Goal: Task Accomplishment & Management: Complete application form

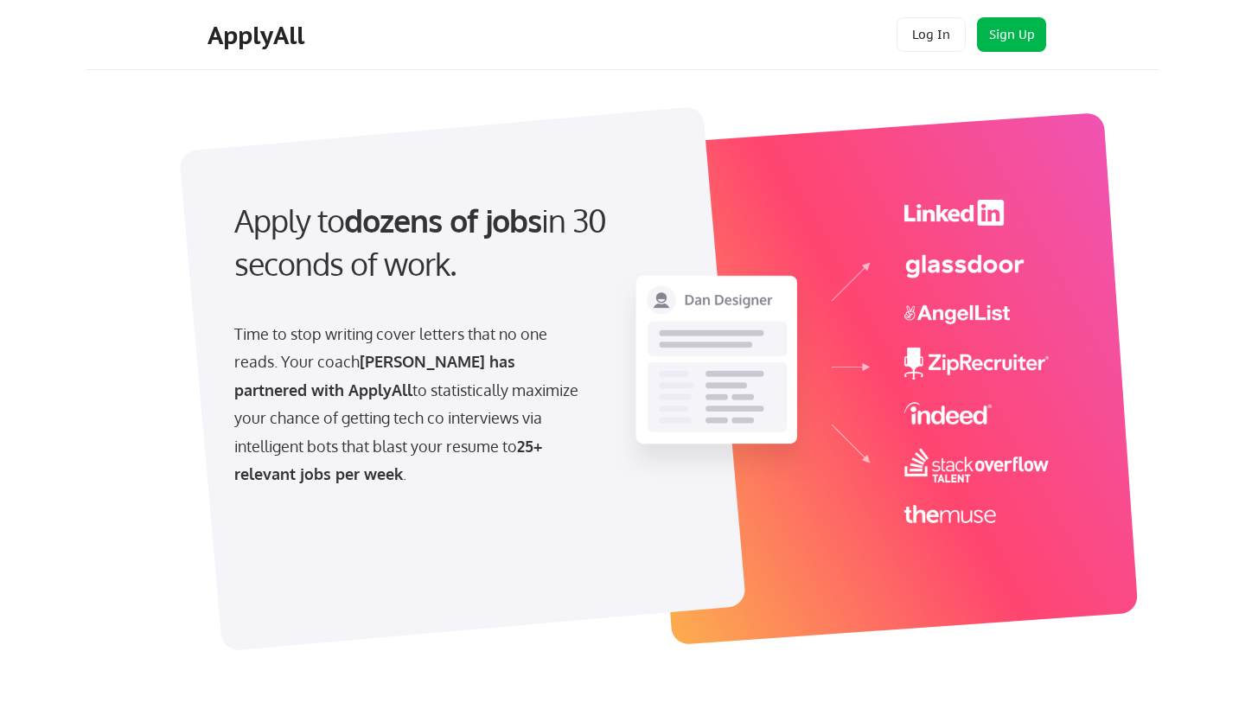
click at [1025, 41] on button "Sign Up" at bounding box center [1011, 34] width 69 height 35
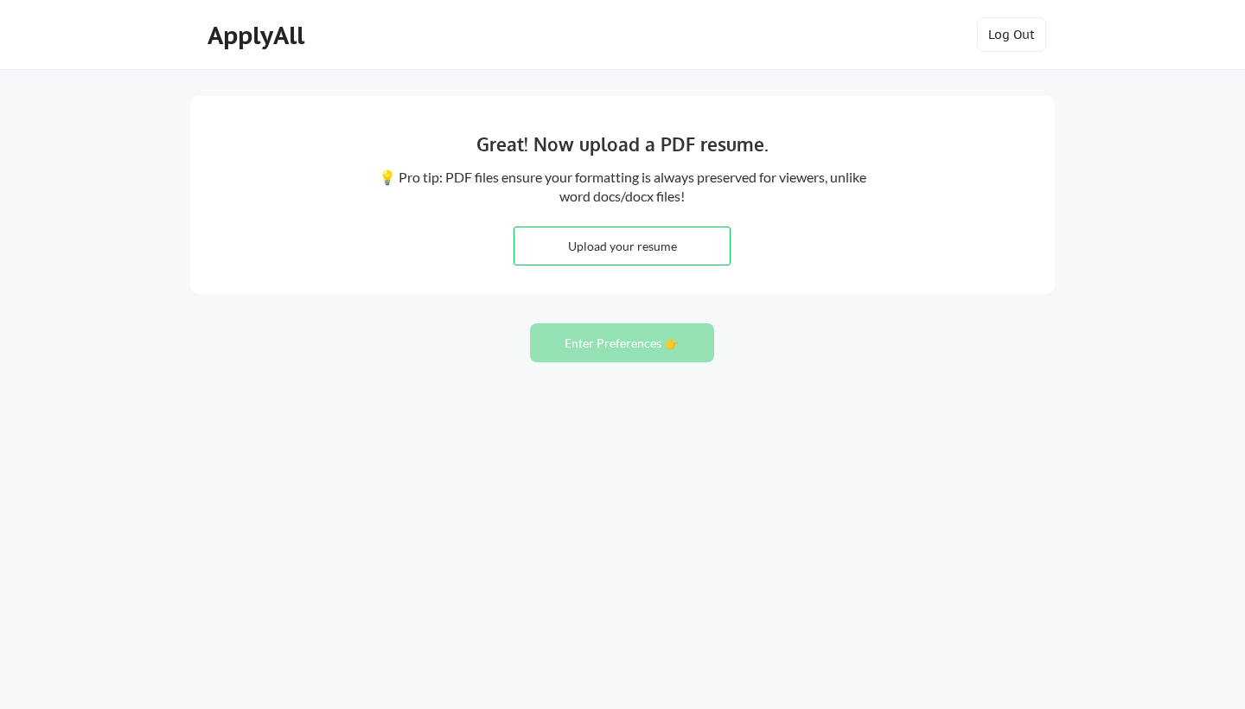
click at [617, 245] on input "file" at bounding box center [622, 245] width 215 height 37
type input "C:\fakepath\Ashley Singh Resume 2025.docx"
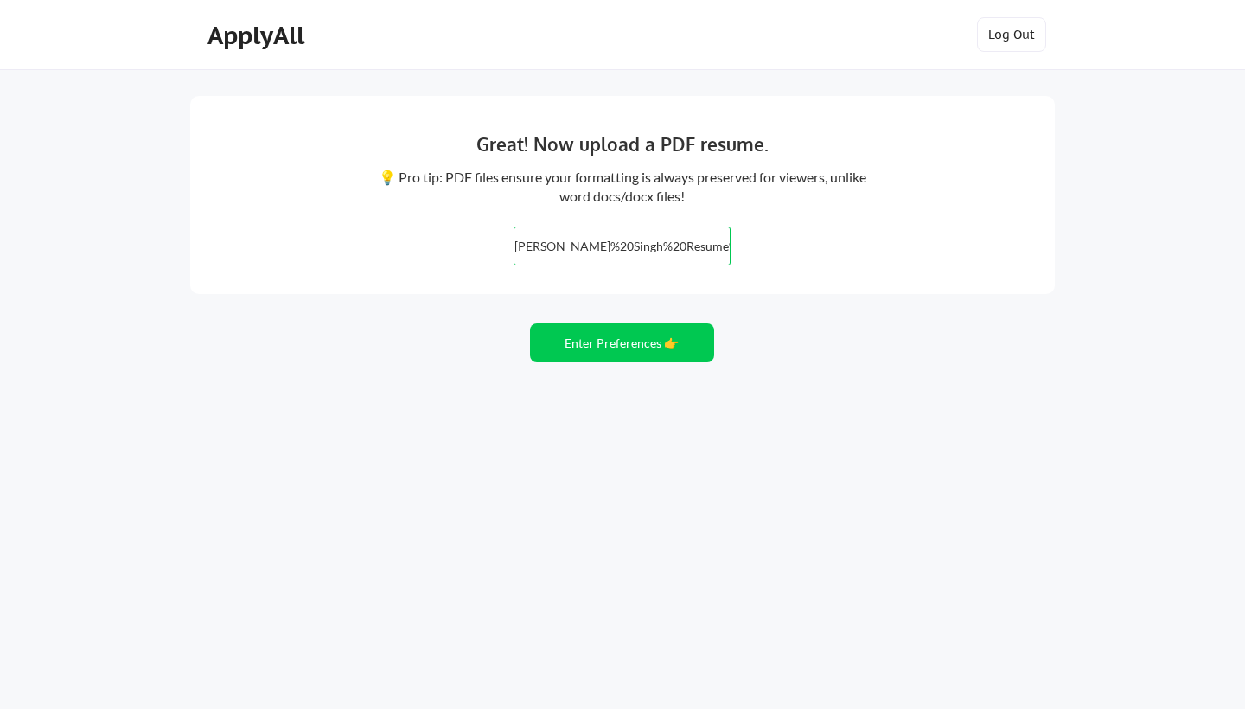
click at [666, 248] on input "file" at bounding box center [622, 245] width 215 height 37
click at [604, 235] on input "file" at bounding box center [622, 245] width 215 height 37
type input "C:\fakepath\Ashley Singh Resume 2025.pdf"
click at [612, 345] on button "Enter Preferences 👉" at bounding box center [622, 342] width 184 height 39
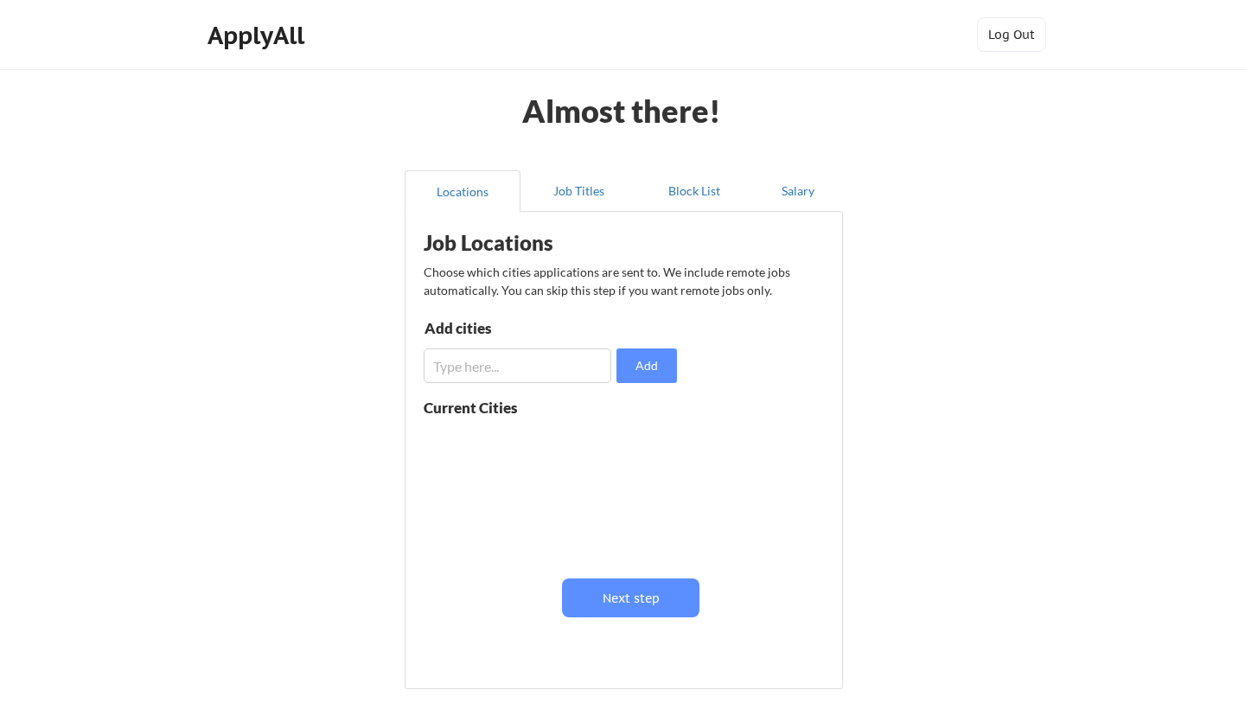
click at [578, 371] on input "input" at bounding box center [518, 365] width 188 height 35
type input "[GEOGRAPHIC_DATA][PERSON_NAME]"
click at [648, 361] on button "Add" at bounding box center [647, 365] width 61 height 35
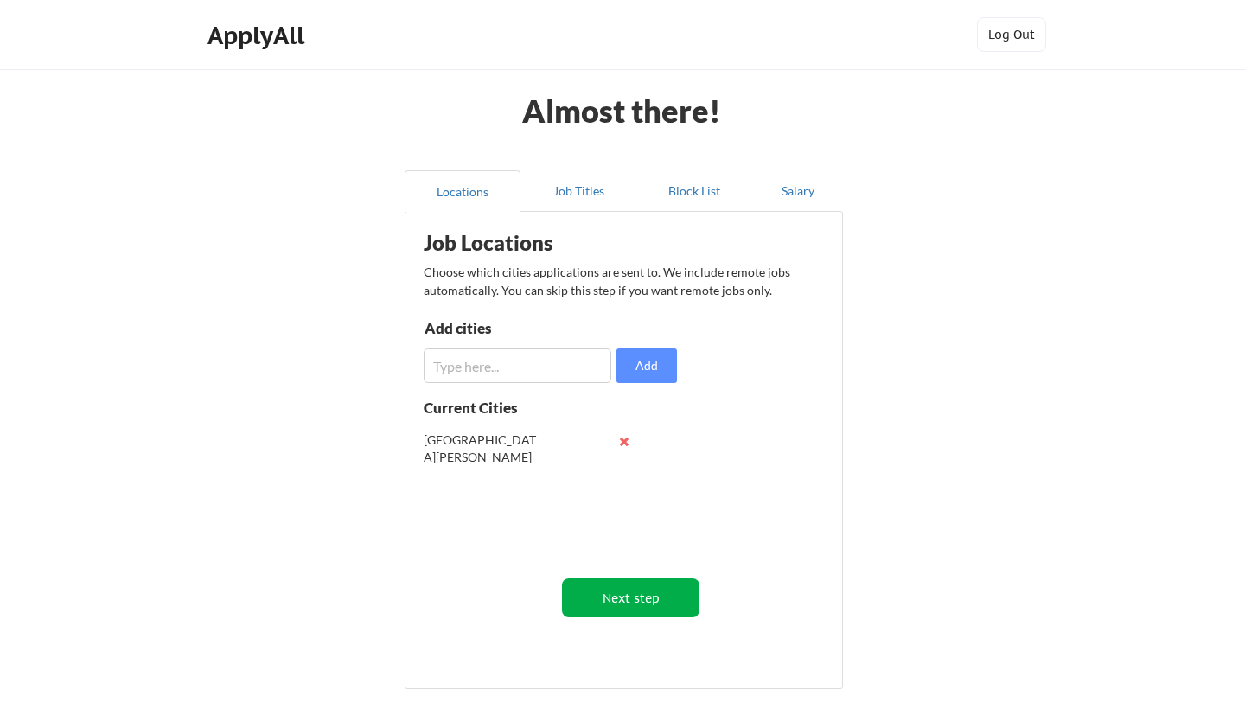
click at [643, 589] on button "Next step" at bounding box center [630, 597] width 137 height 39
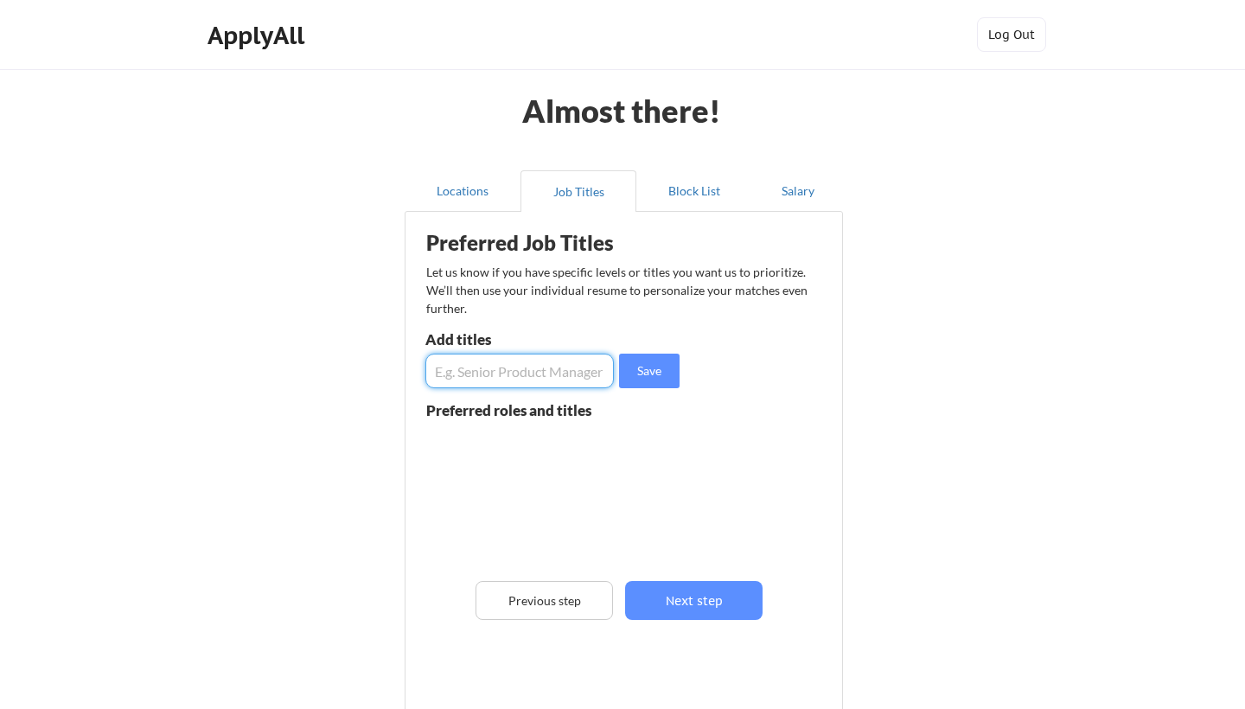
click at [556, 374] on input "input" at bounding box center [519, 371] width 189 height 35
type input "Social Media Strategist"
click at [652, 388] on div "Preferred Job Titles Let us know if you have specific levels or titles you want…" at bounding box center [627, 462] width 426 height 482
click at [650, 375] on button "Save" at bounding box center [649, 371] width 61 height 35
click at [554, 368] on input "input" at bounding box center [519, 371] width 189 height 35
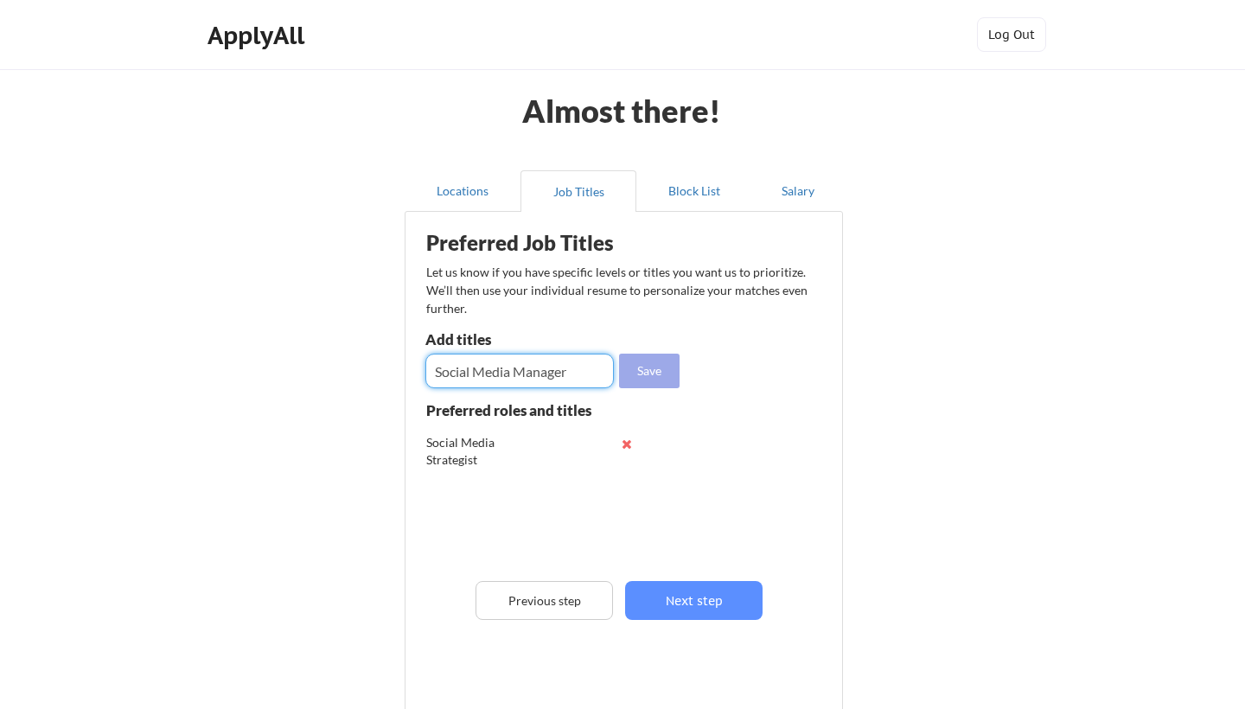
type input "Social Media Manager"
click at [664, 384] on button "Save" at bounding box center [649, 371] width 61 height 35
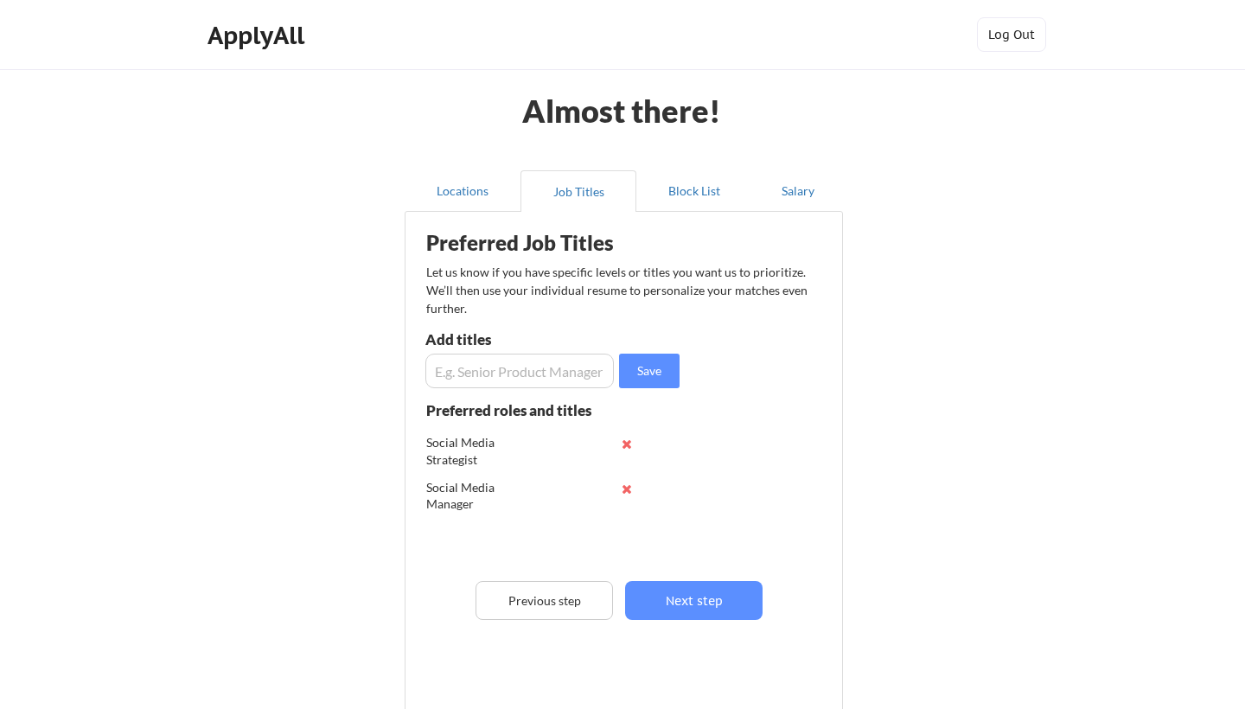
click at [549, 379] on input "input" at bounding box center [519, 371] width 189 height 35
type input "Senior Social Media Manager"
click at [642, 377] on button "Save" at bounding box center [649, 371] width 61 height 35
click at [577, 369] on input "input" at bounding box center [519, 371] width 189 height 35
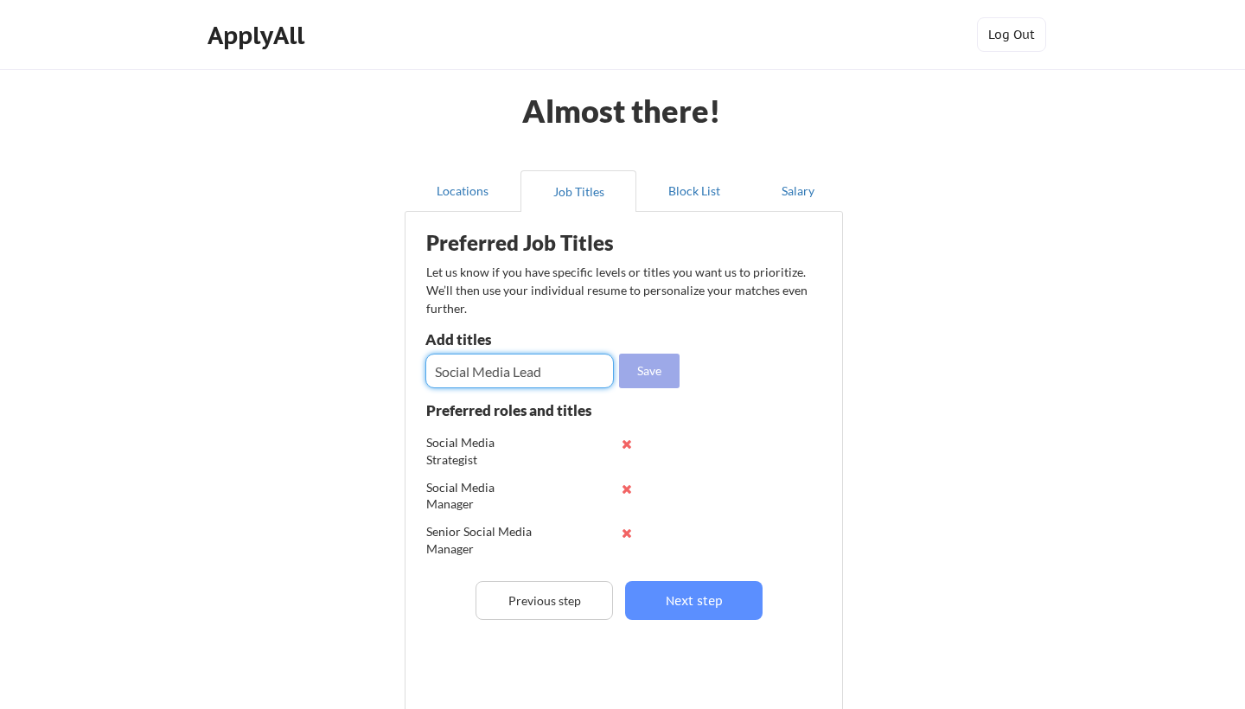
type input "Social Media Lead"
click at [648, 382] on button "Save" at bounding box center [649, 371] width 61 height 35
click at [552, 366] on input "input" at bounding box center [519, 371] width 189 height 35
type input "Director of Social Media"
click at [637, 363] on button "Save" at bounding box center [649, 371] width 61 height 35
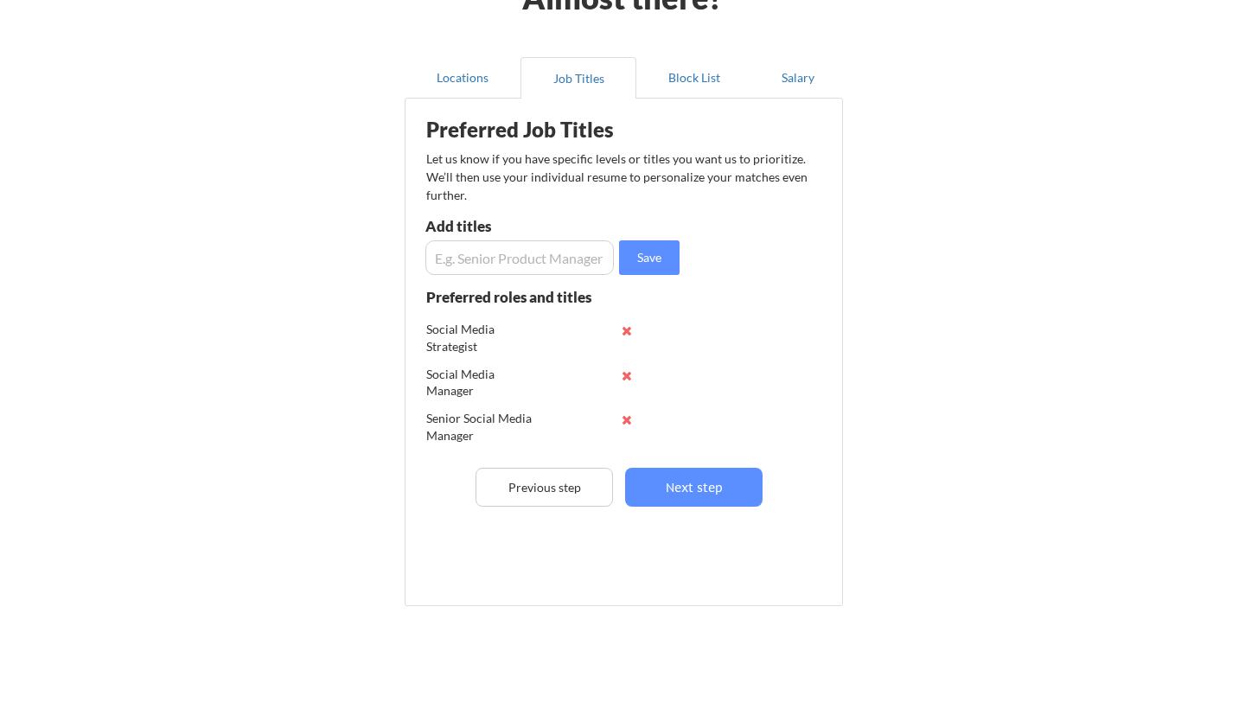
scroll to position [125, 0]
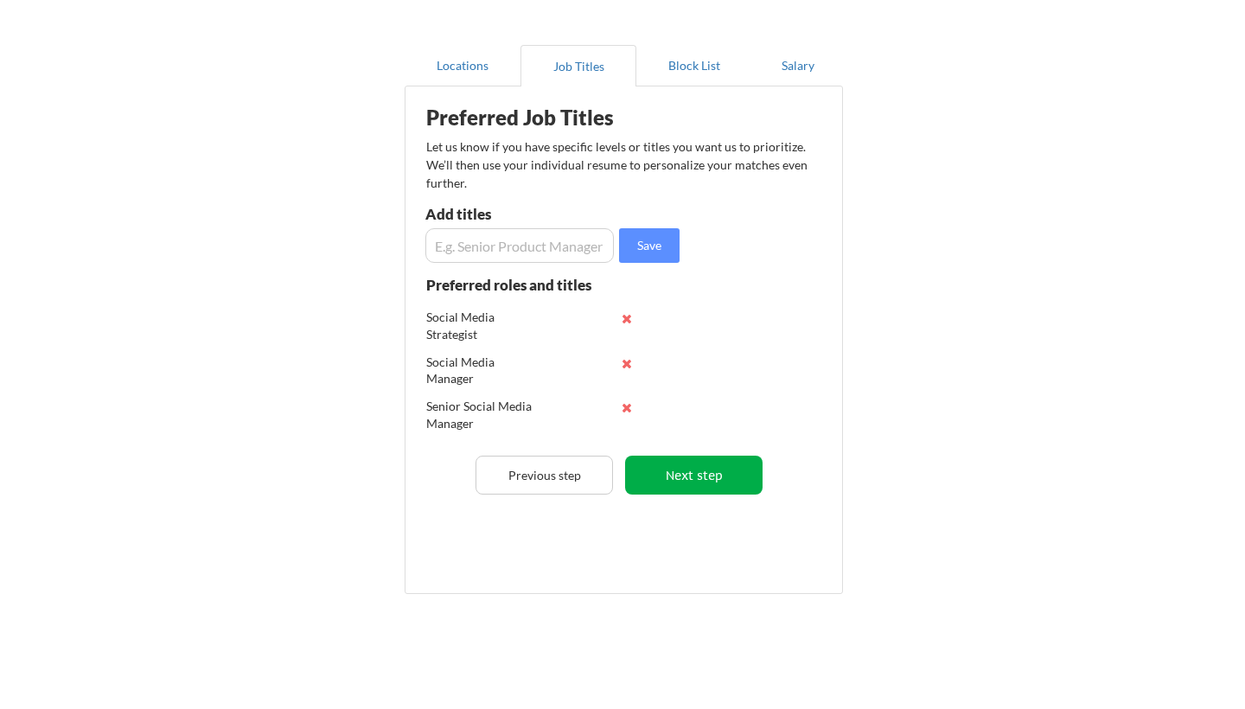
click at [694, 481] on button "Next step" at bounding box center [693, 475] width 137 height 39
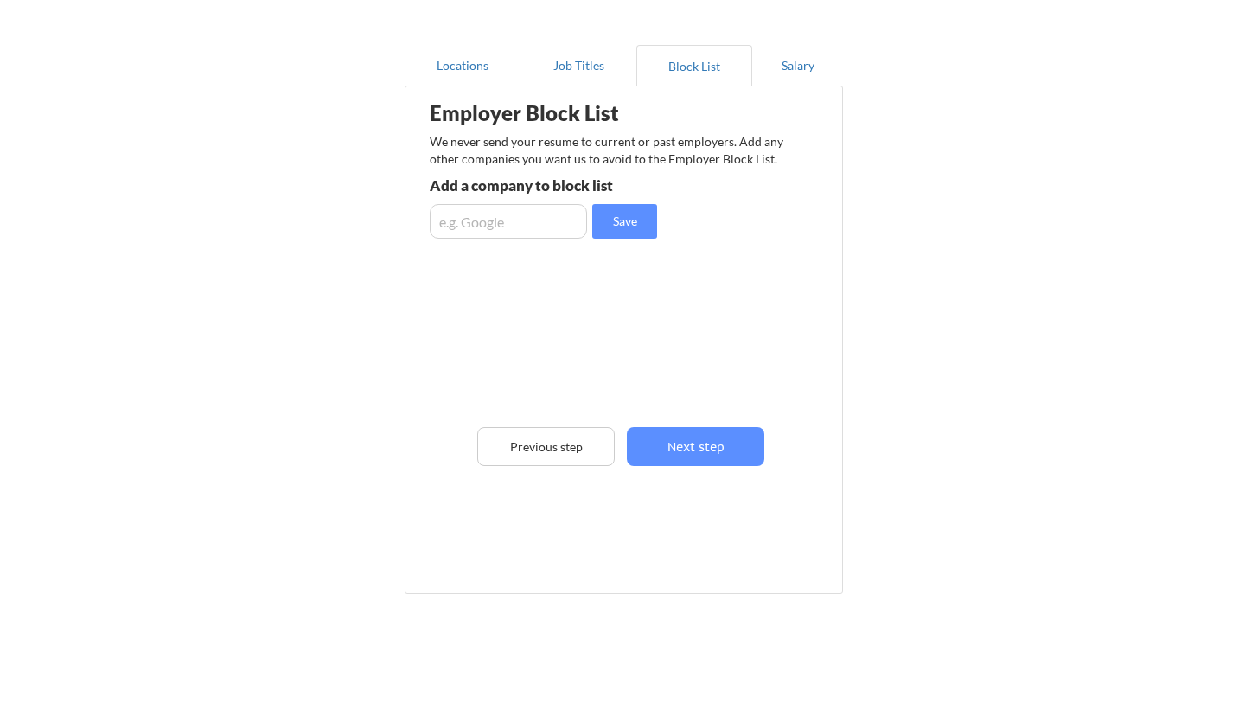
click at [544, 223] on input "input" at bounding box center [508, 221] width 157 height 35
type input "Build-A-Bear Workshop, Inc."
click at [627, 222] on button "Save" at bounding box center [624, 221] width 65 height 35
click at [551, 226] on input "input" at bounding box center [508, 221] width 157 height 35
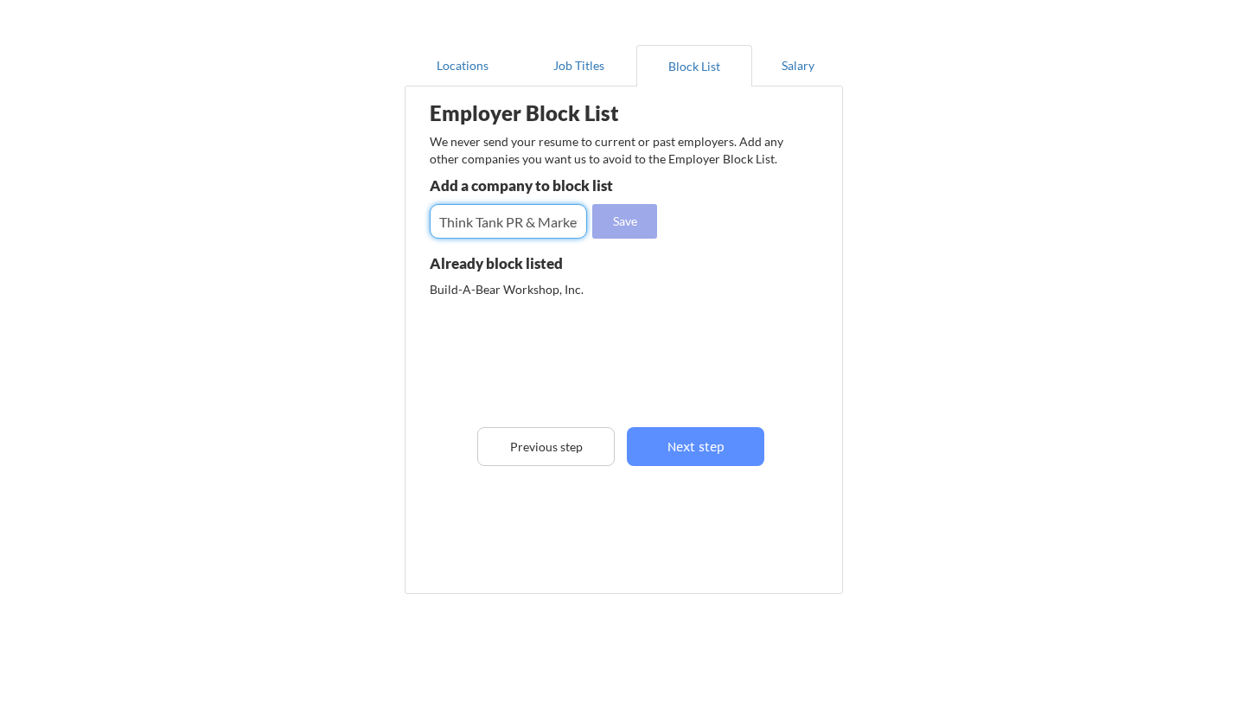
type input "Think Tank PR & Marketing"
click at [621, 224] on button "Save" at bounding box center [624, 221] width 65 height 35
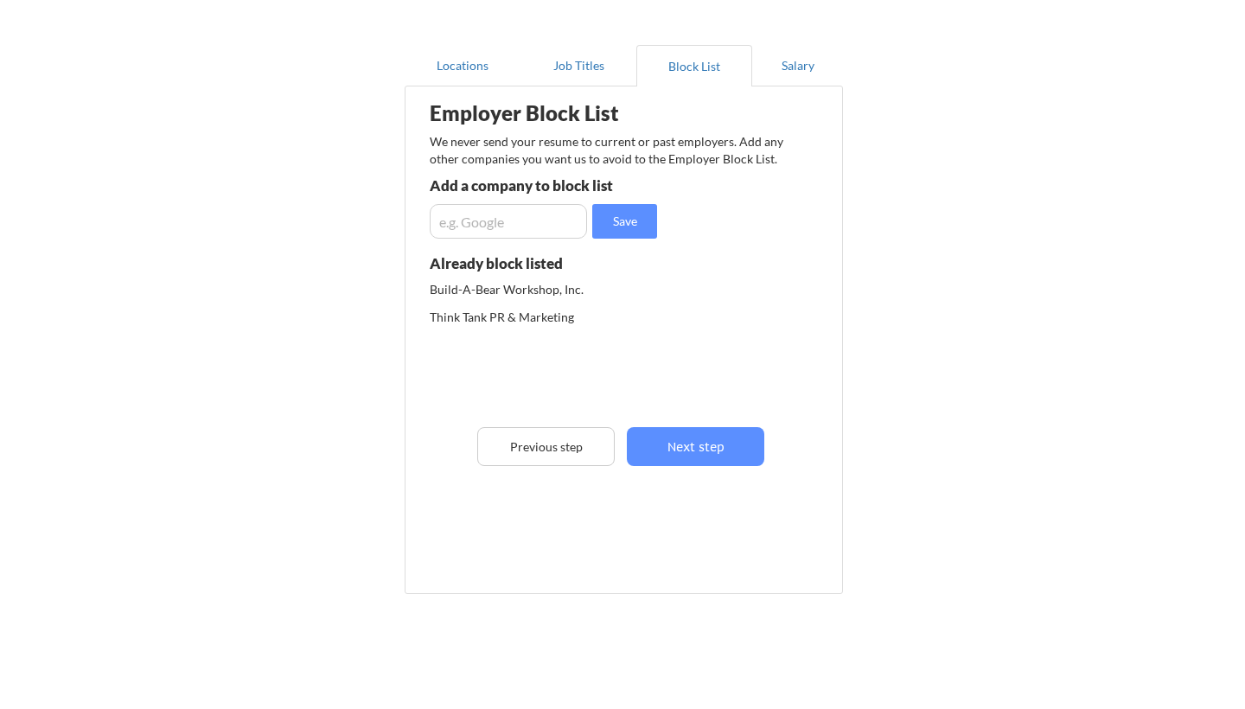
click at [552, 221] on input "input" at bounding box center [508, 221] width 157 height 35
type input "J"
type input "[GEOGRAPHIC_DATA]"
click at [630, 213] on button "Save" at bounding box center [624, 221] width 65 height 35
click at [713, 439] on button "Next step" at bounding box center [695, 446] width 137 height 39
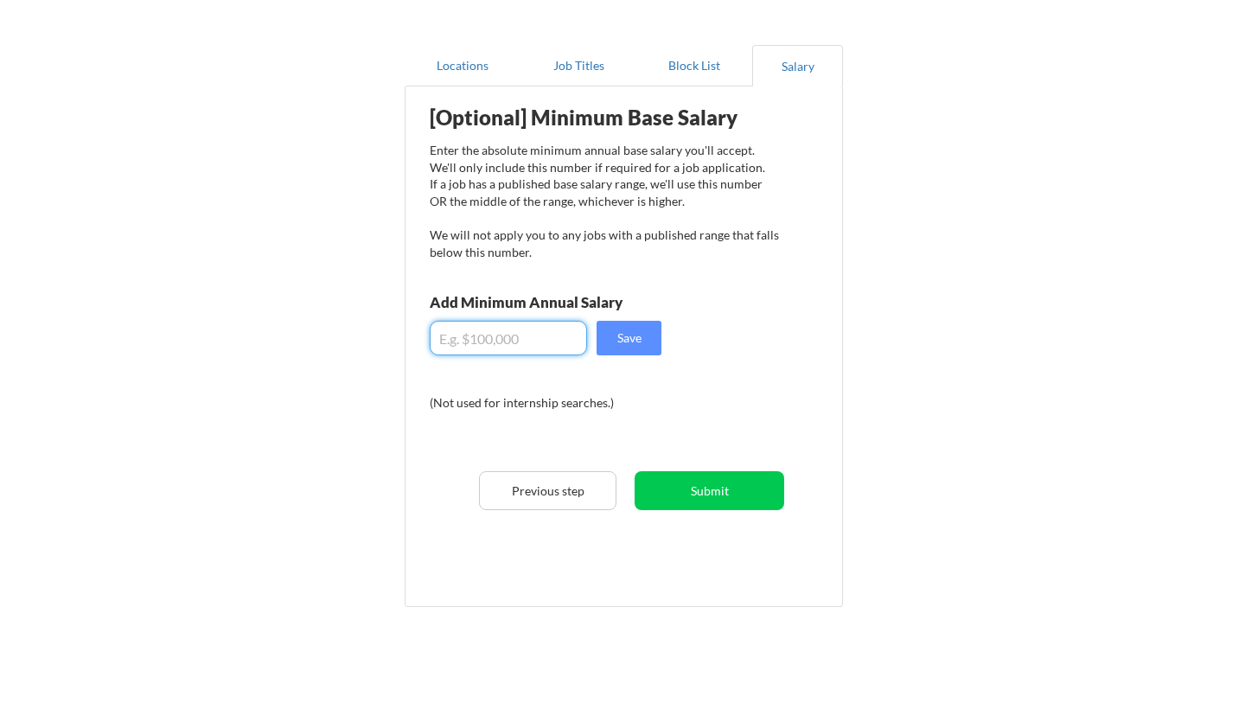
click at [520, 345] on input "input" at bounding box center [508, 338] width 157 height 35
type input "$100,000"
click at [635, 340] on button "Save" at bounding box center [629, 338] width 65 height 35
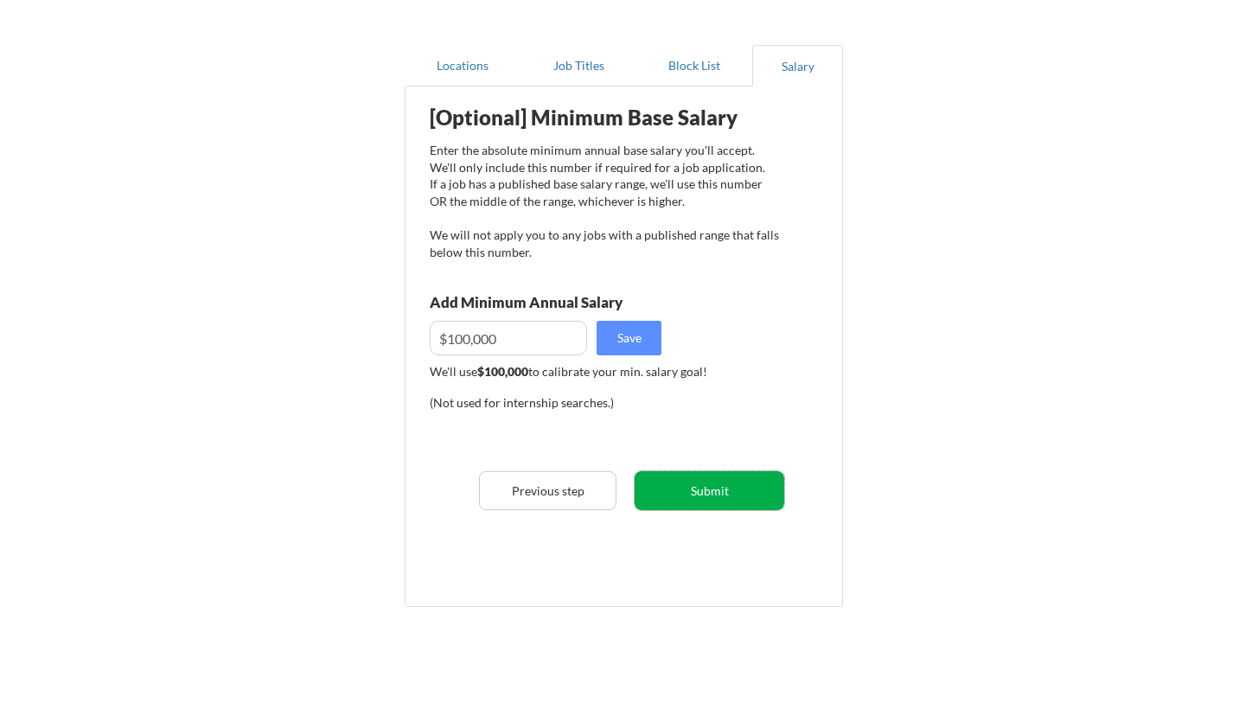
click at [720, 491] on button "Submit" at bounding box center [710, 490] width 150 height 39
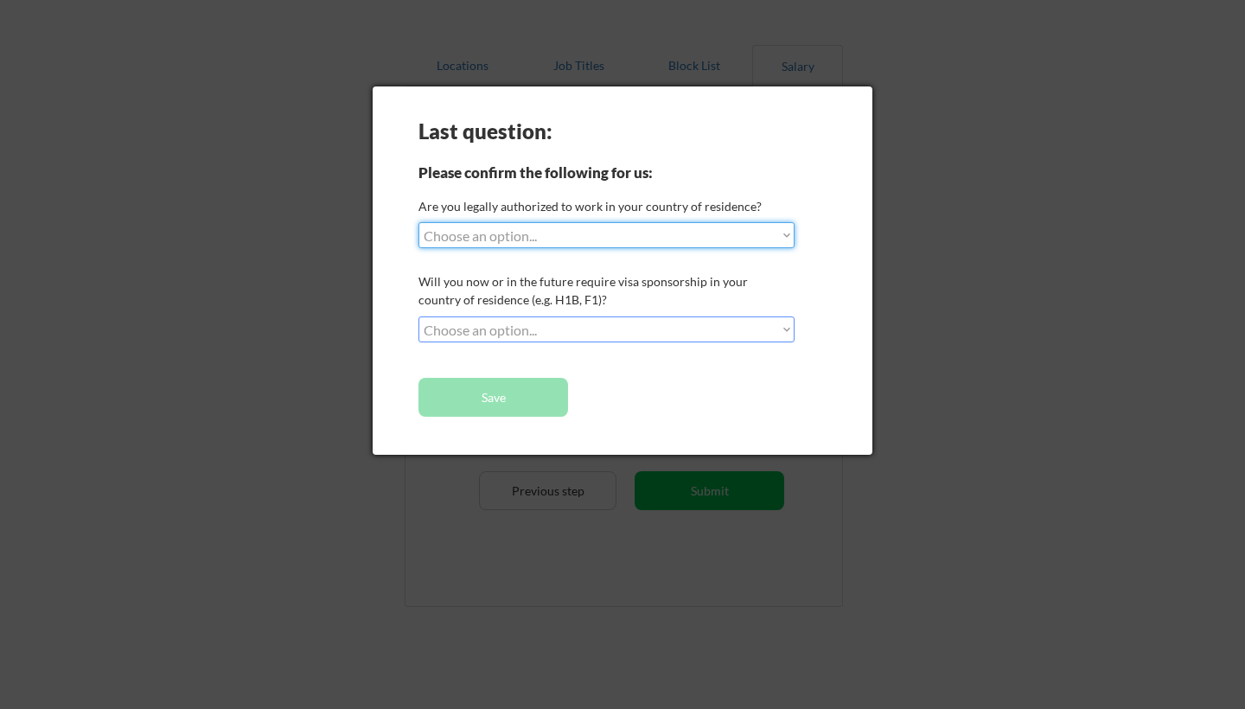
select select ""yes__i_am_a_us_citizen""
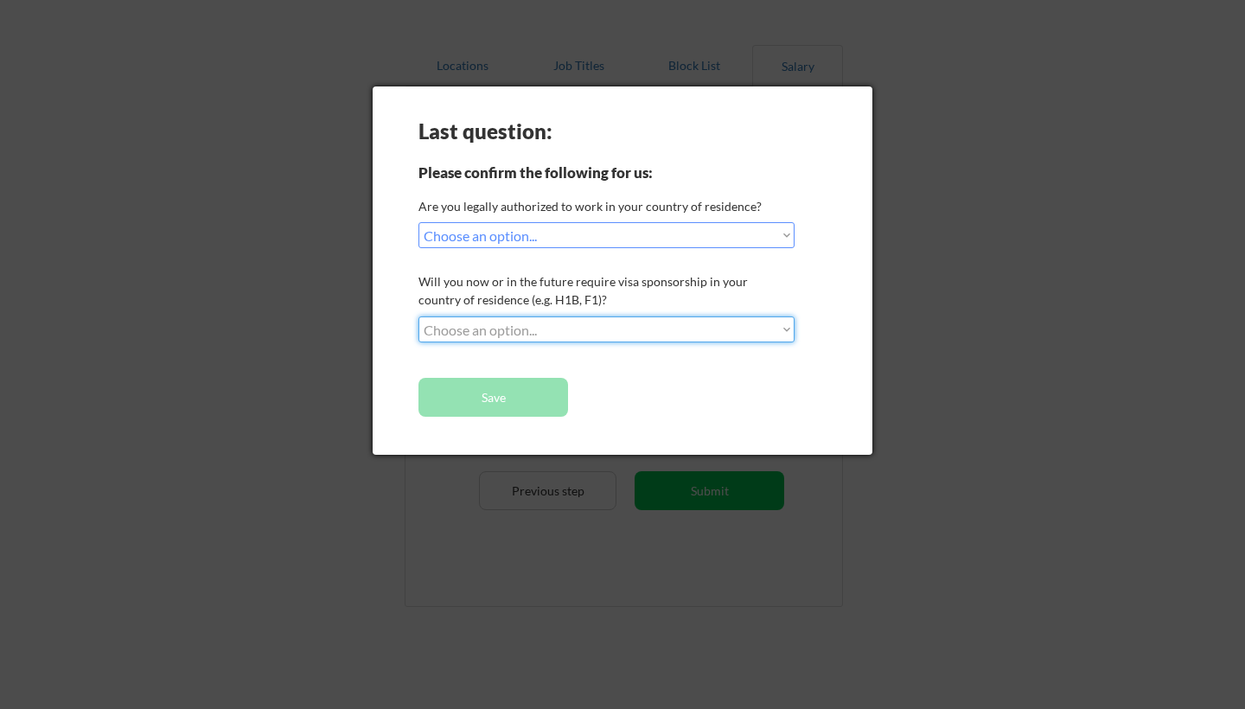
select select ""no__i_will_not_need_sponsorship""
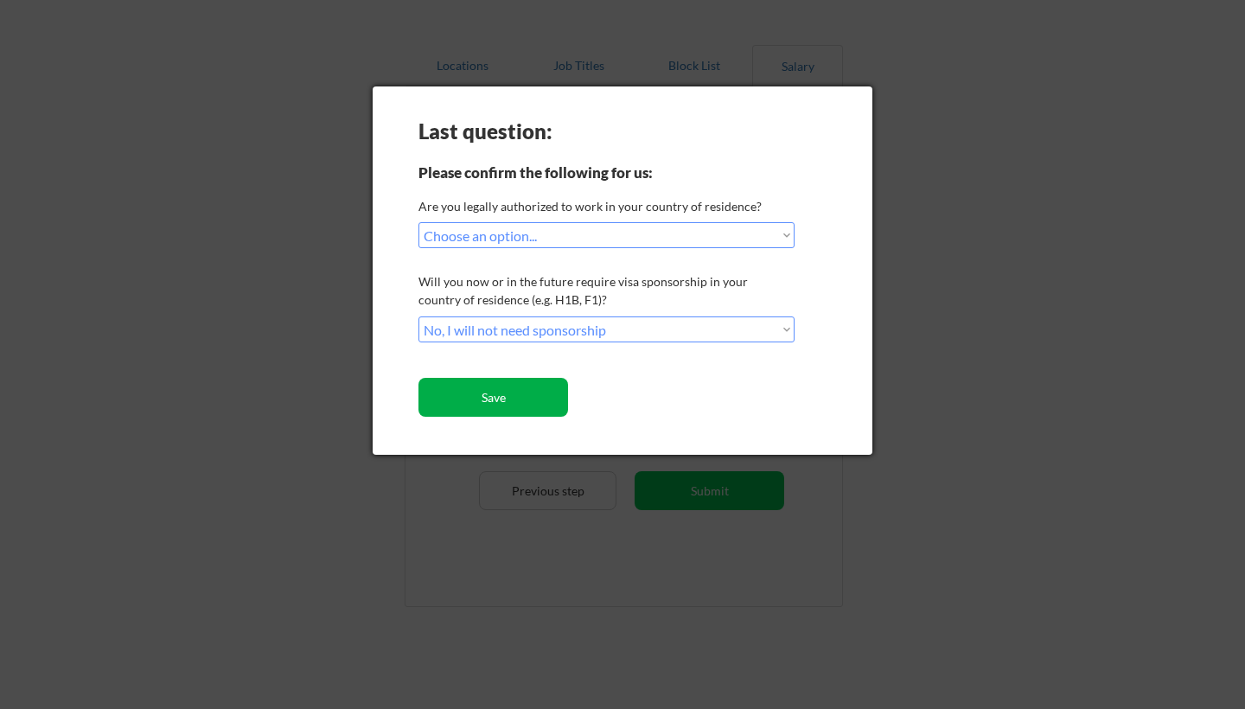
click at [523, 395] on button "Save" at bounding box center [494, 397] width 150 height 39
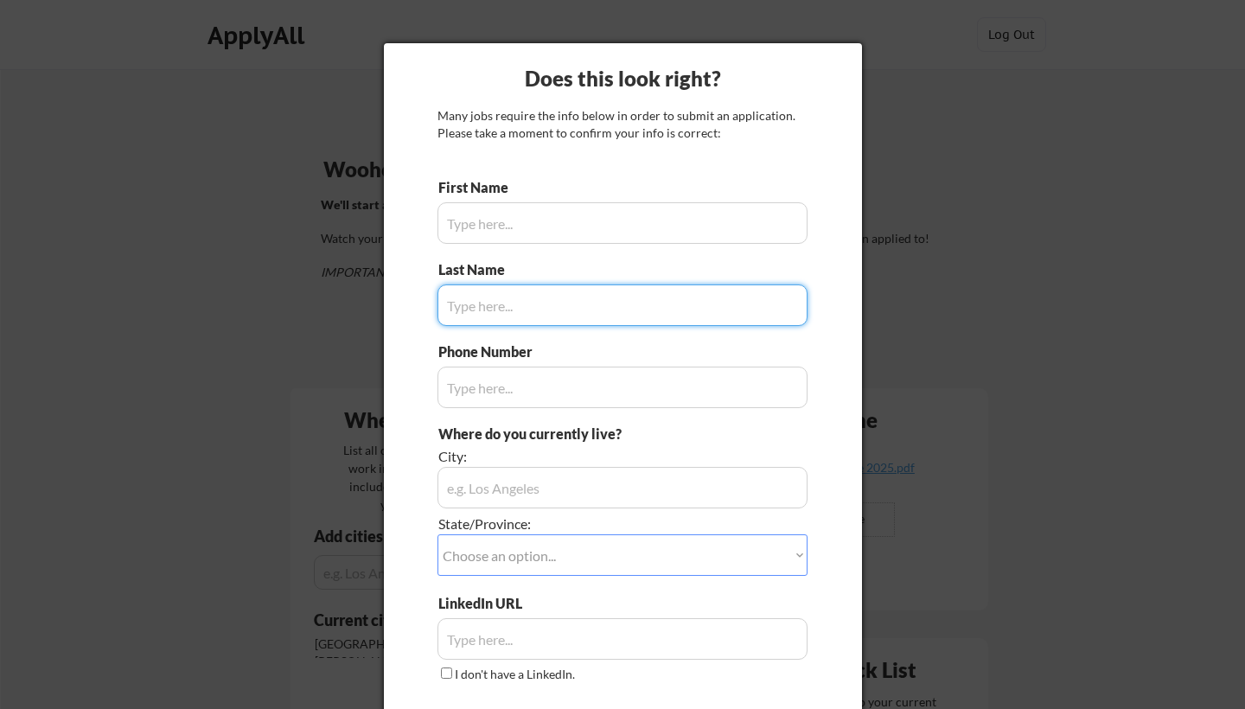
type input "[PERSON_NAME]"
type input "[PHONE_NUMBER]"
type input "[GEOGRAPHIC_DATA], [GEOGRAPHIC_DATA]"
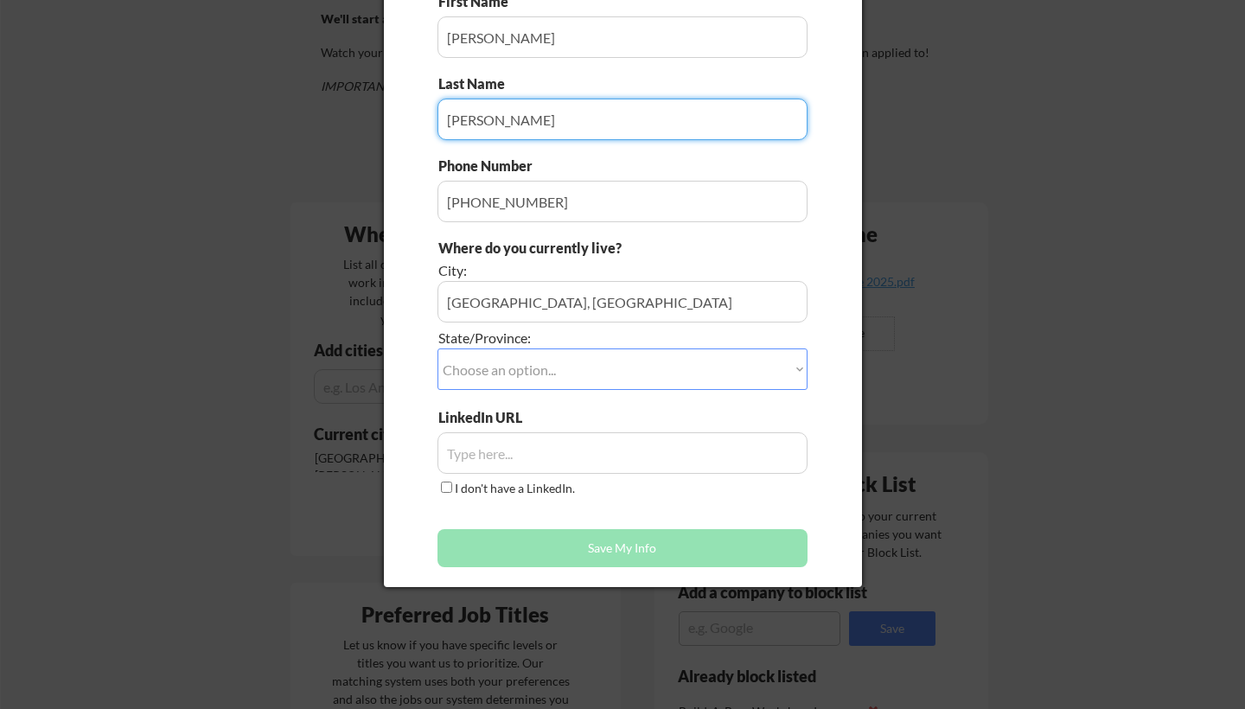
scroll to position [198, 0]
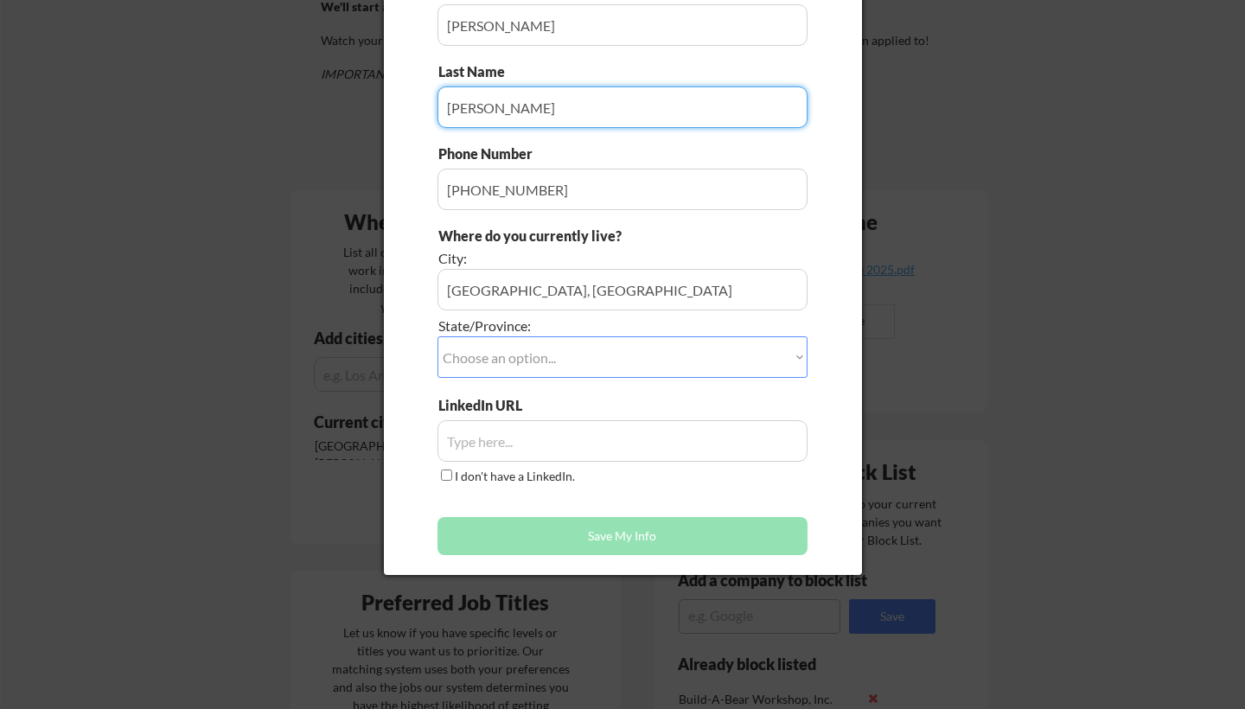
type input "[PERSON_NAME]"
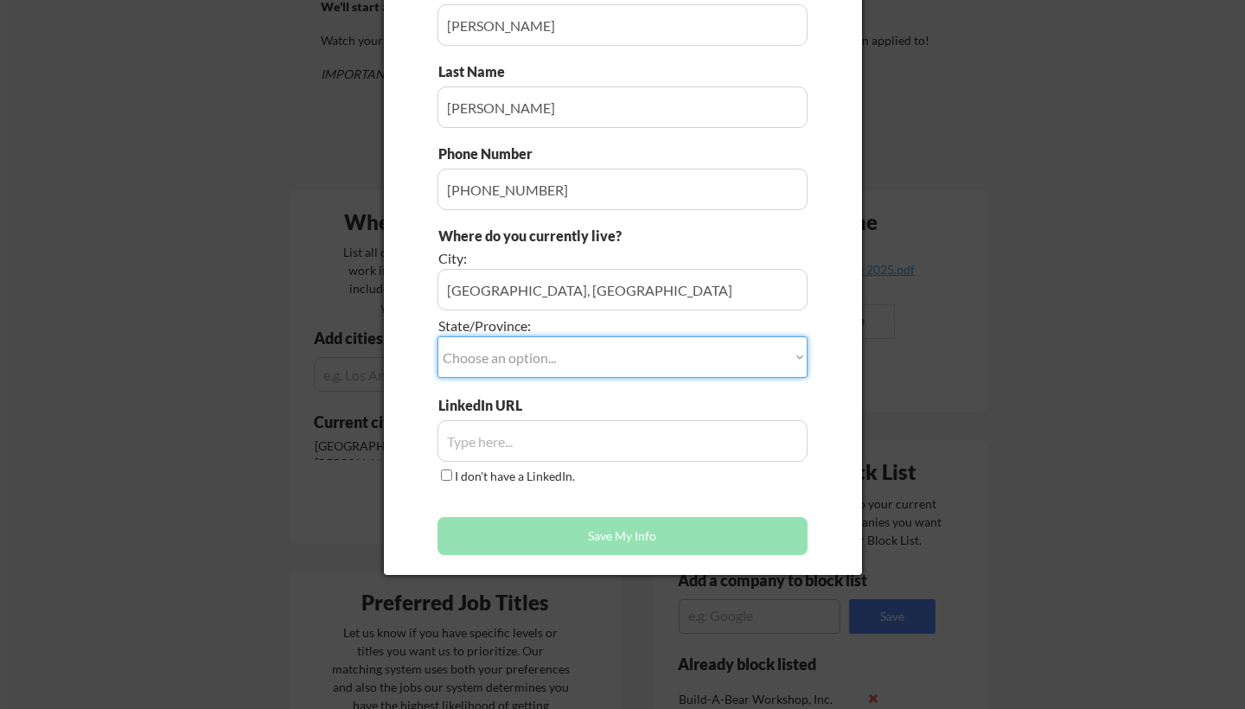
select select ""[US_STATE]""
click at [642, 291] on input "input" at bounding box center [623, 290] width 370 height 42
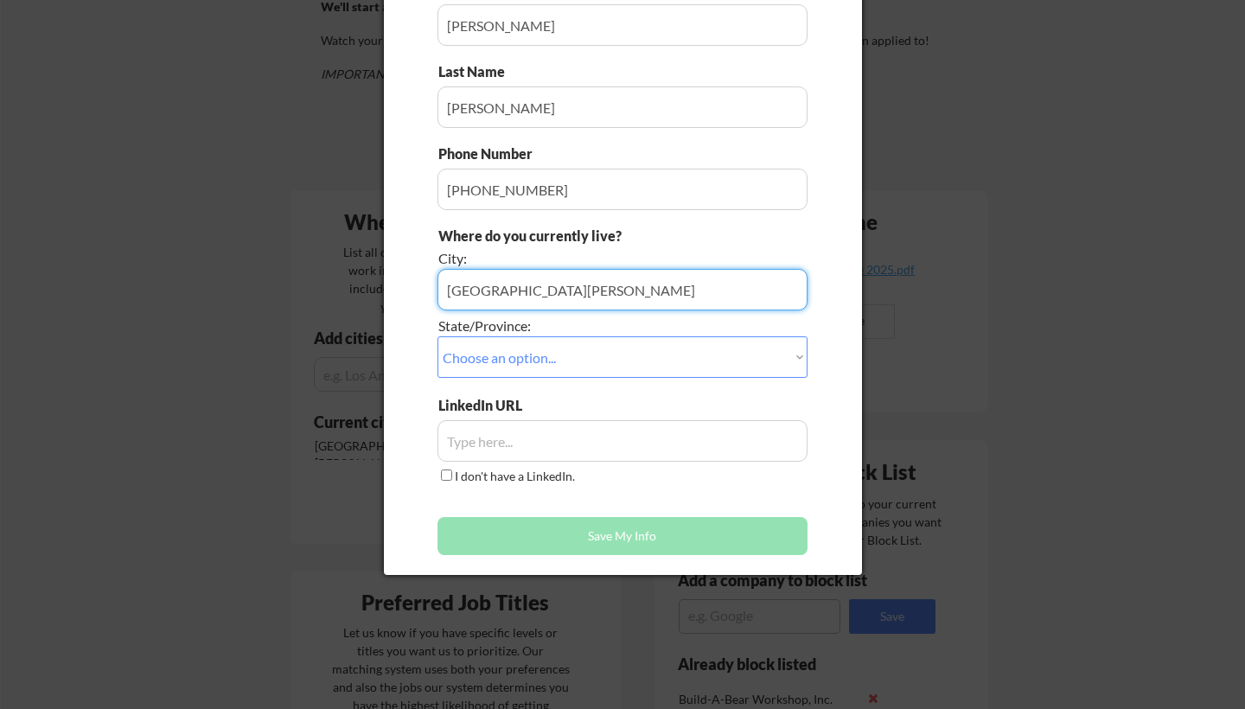
type input "[GEOGRAPHIC_DATA][PERSON_NAME]"
click at [627, 402] on div "LinkedIn URL I don't have a LinkedIn." at bounding box center [623, 441] width 370 height 91
click at [628, 439] on input "input" at bounding box center [623, 441] width 370 height 42
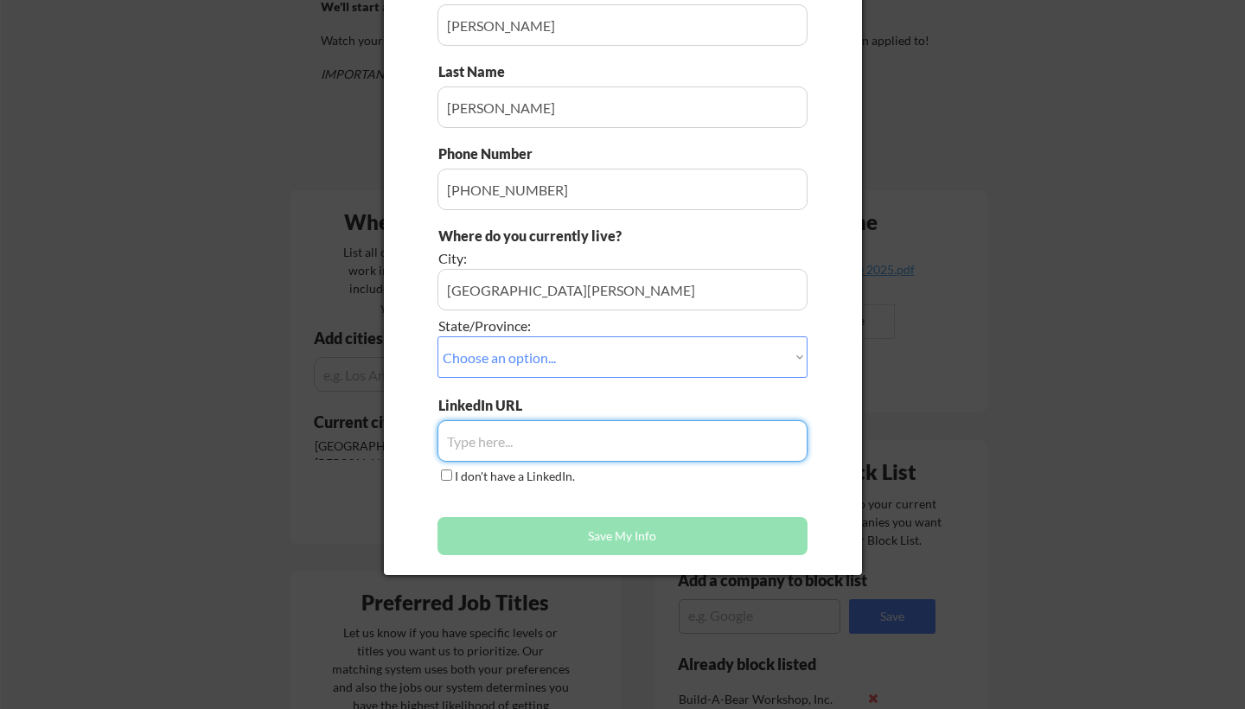
paste input "[URL][DOMAIN_NAME]"
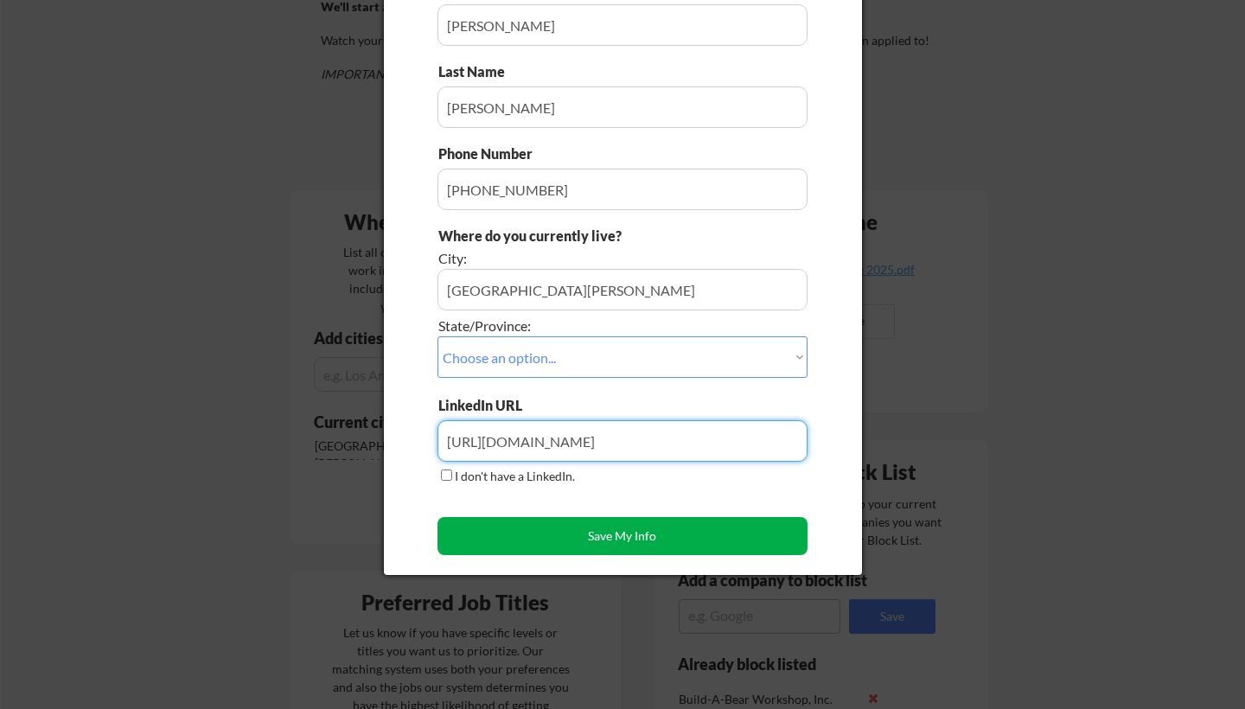
type input "[URL][DOMAIN_NAME]"
click at [601, 537] on button "Save My Info" at bounding box center [623, 536] width 370 height 38
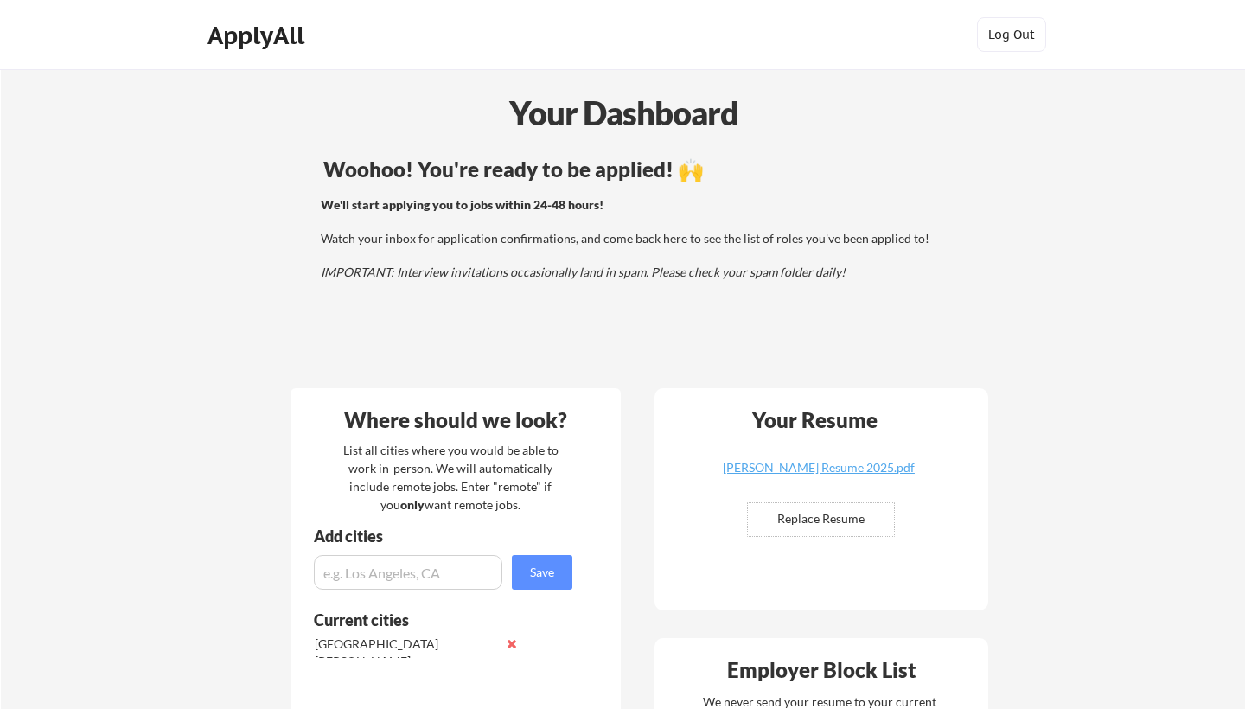
scroll to position [0, 0]
